Goal: Check status: Check status

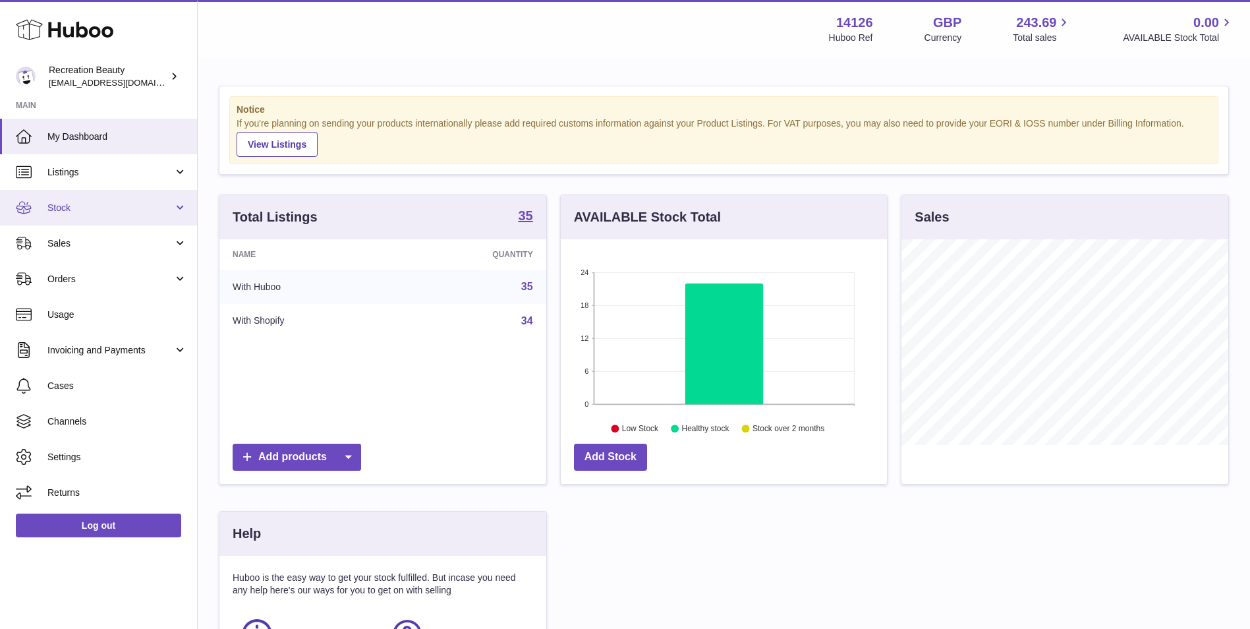
scroll to position [206, 326]
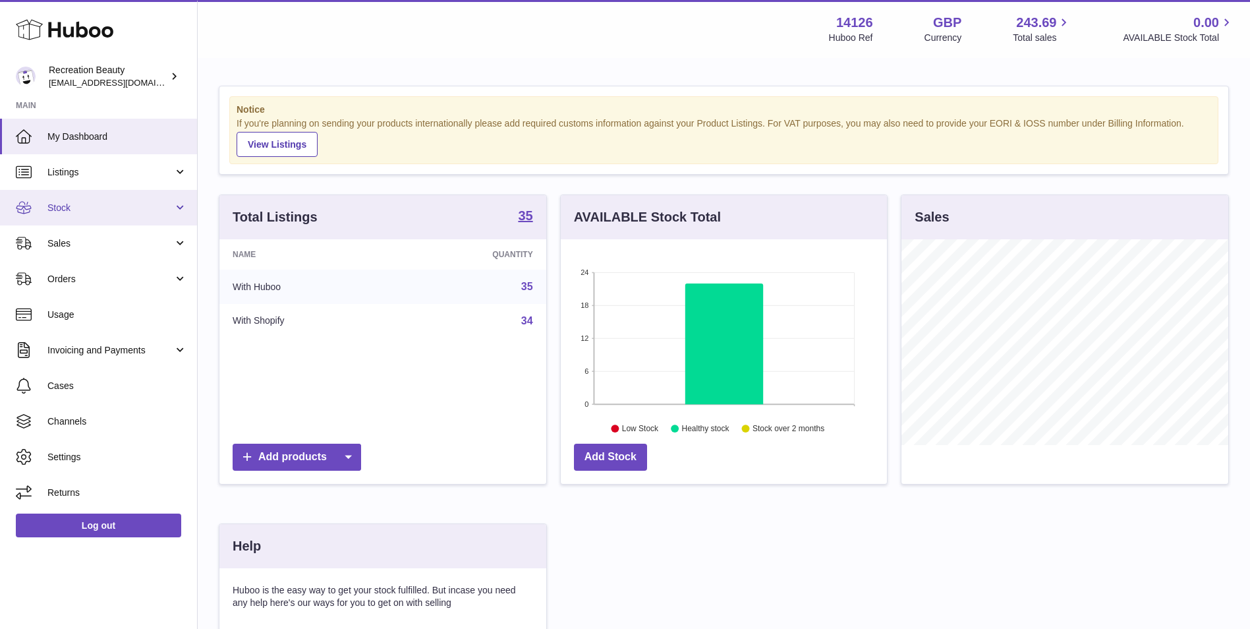
click at [112, 208] on span "Stock" at bounding box center [110, 208] width 126 height 13
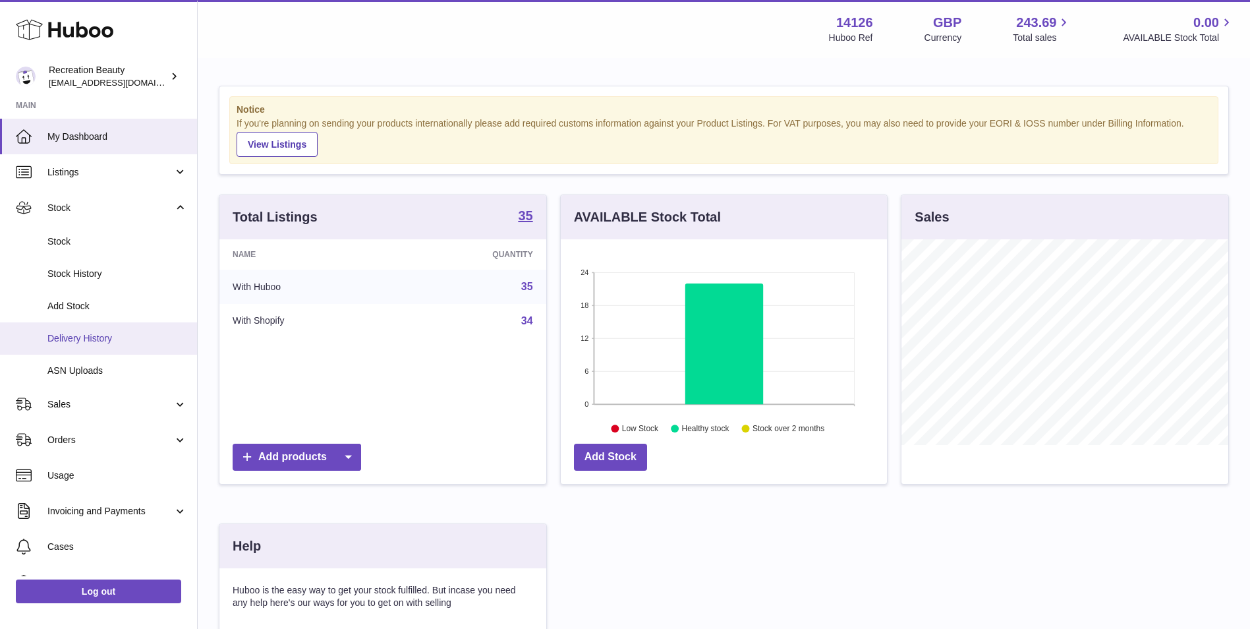
click at [98, 336] on span "Delivery History" at bounding box center [117, 338] width 140 height 13
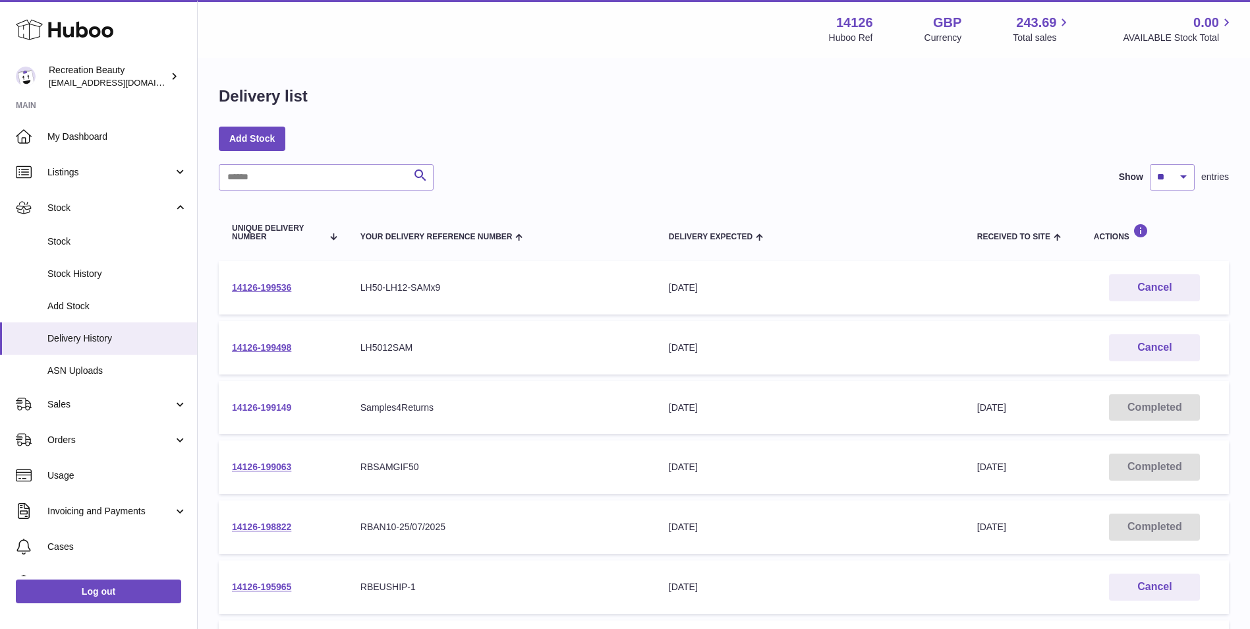
click at [250, 406] on link "14126-199149" at bounding box center [261, 407] width 59 height 11
